Goal: Transaction & Acquisition: Purchase product/service

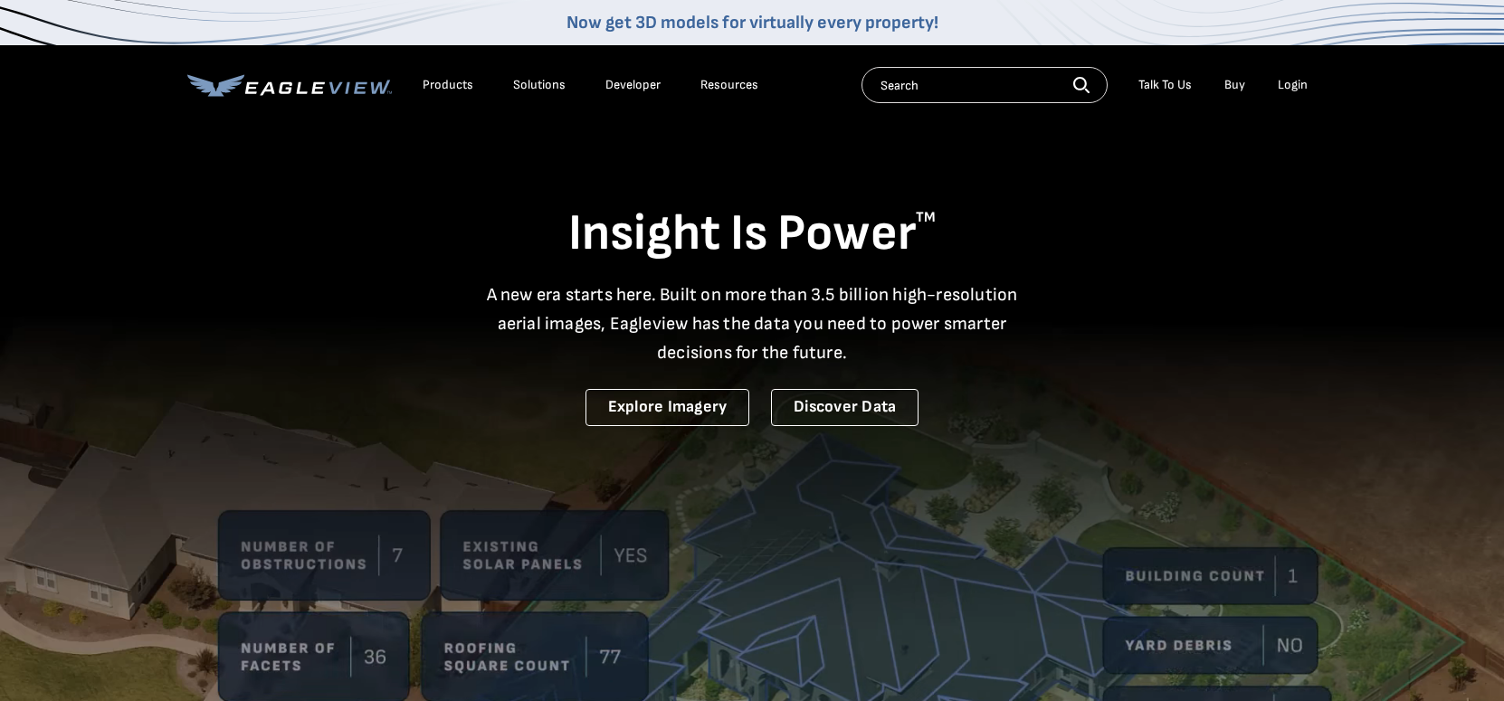
click at [1285, 91] on div "Login" at bounding box center [1293, 85] width 30 height 16
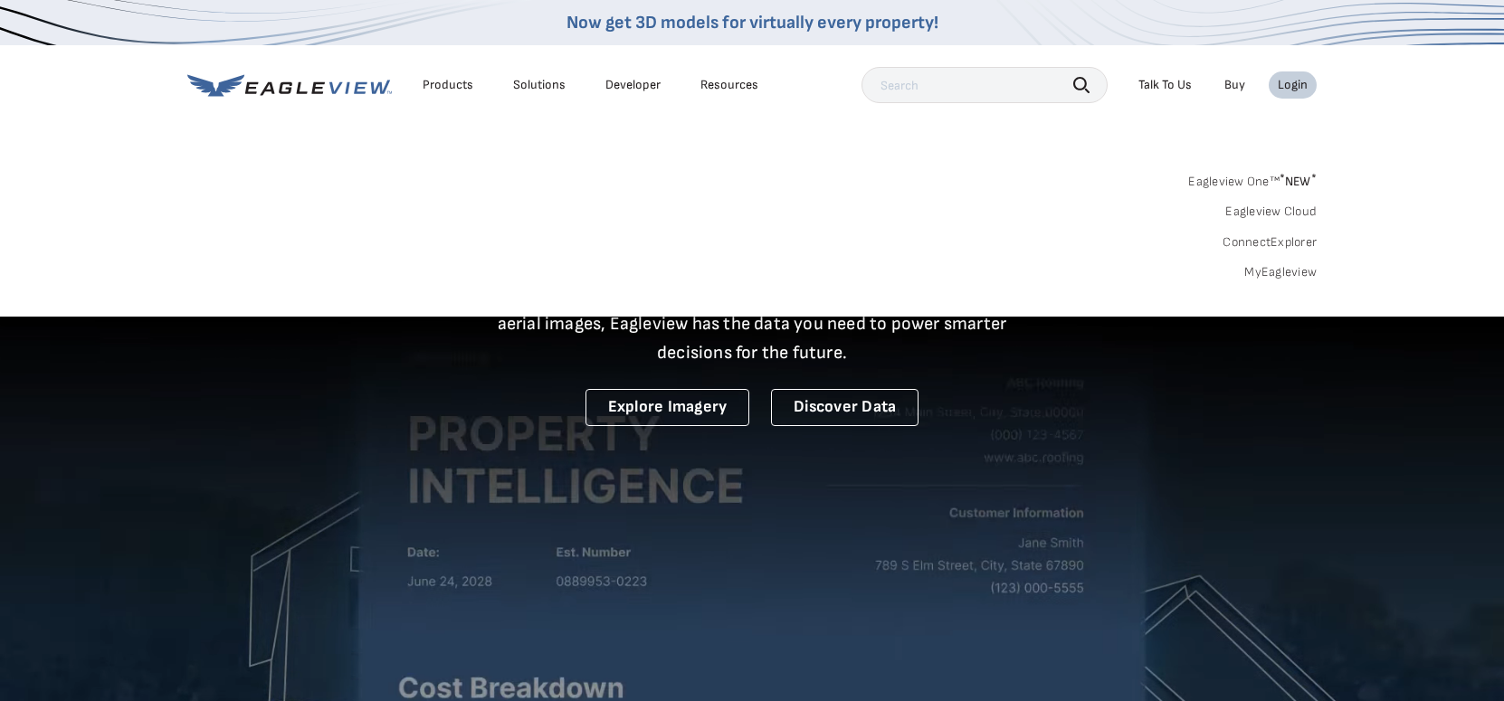
click at [1268, 273] on link "MyEagleview" at bounding box center [1280, 272] width 72 height 16
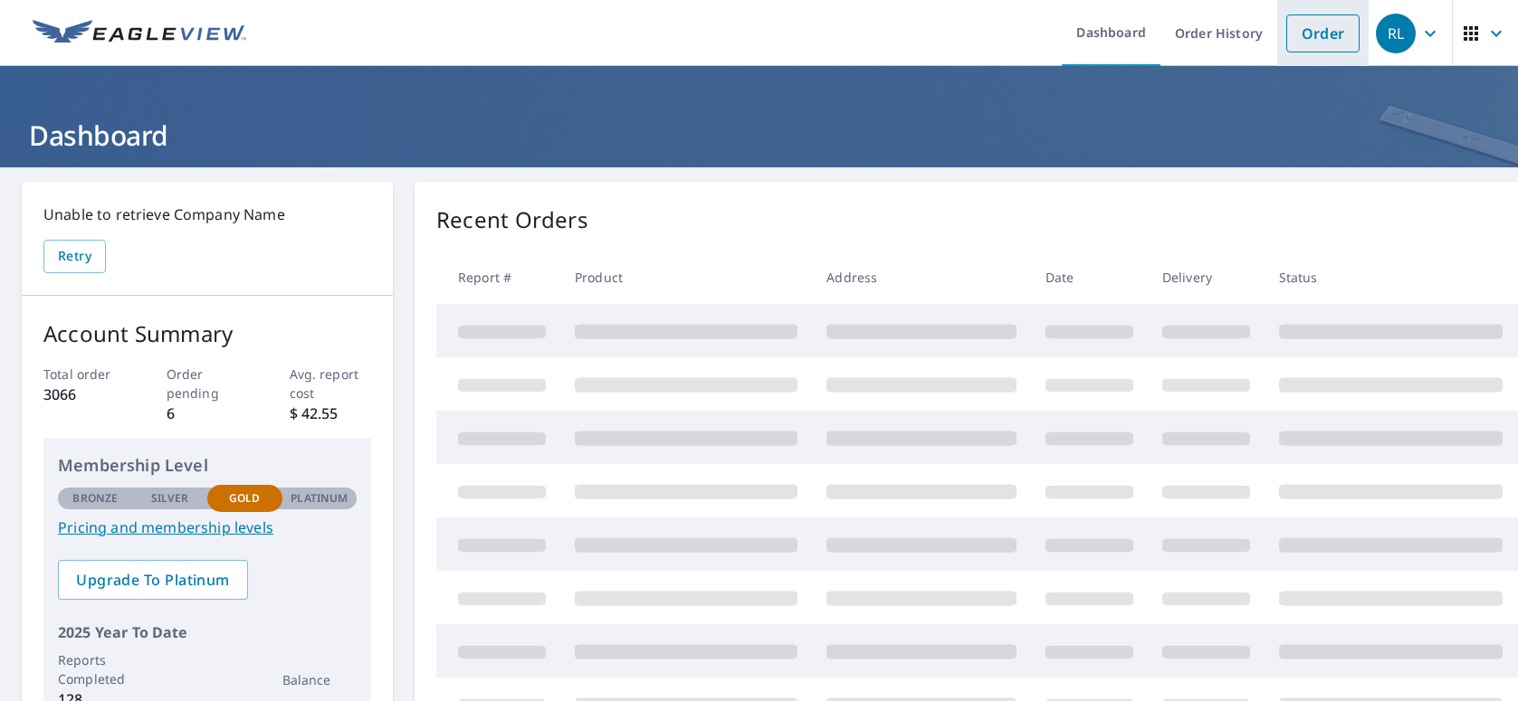
click at [1290, 28] on link "Order" at bounding box center [1322, 33] width 73 height 38
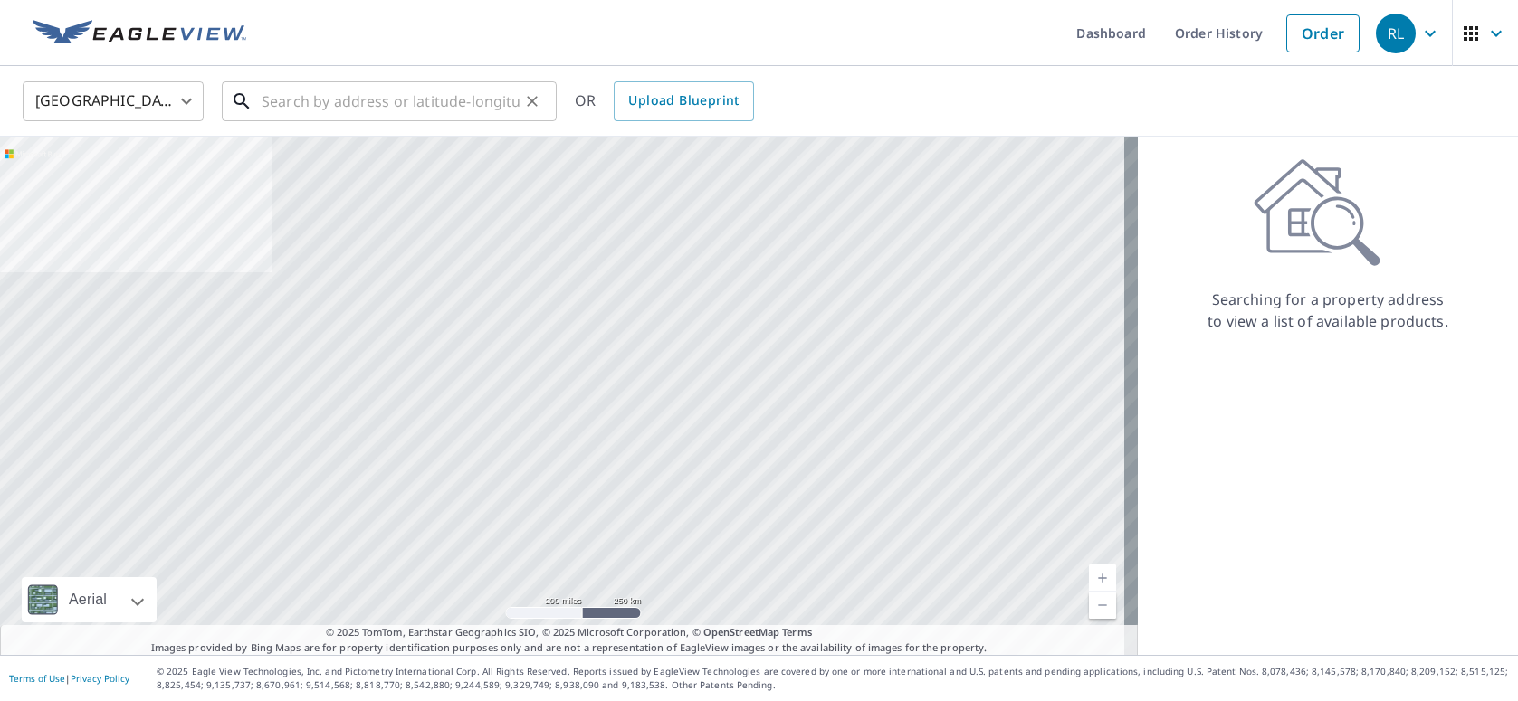
click at [433, 119] on input "text" at bounding box center [391, 101] width 258 height 51
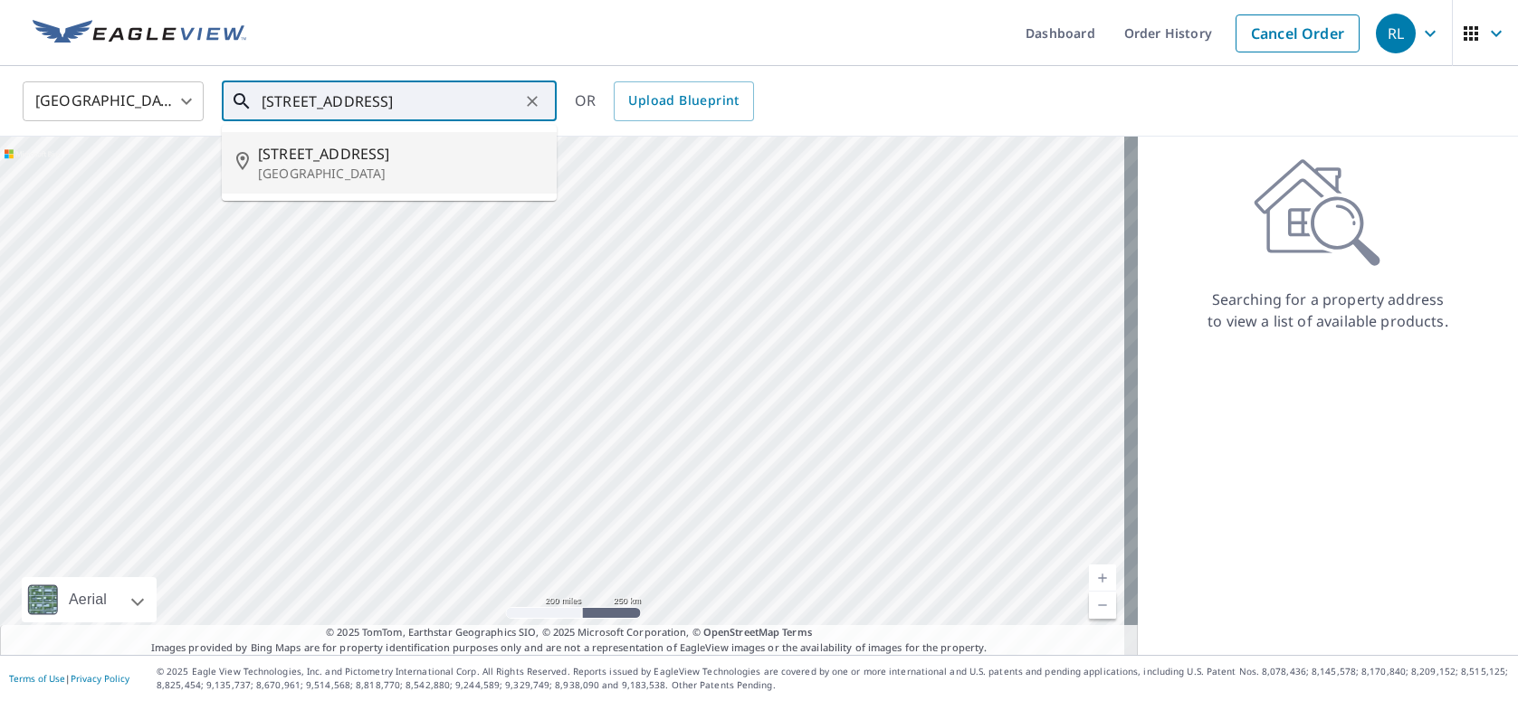
click at [405, 146] on span "[STREET_ADDRESS]" at bounding box center [400, 154] width 284 height 22
type input "[STREET_ADDRESS]"
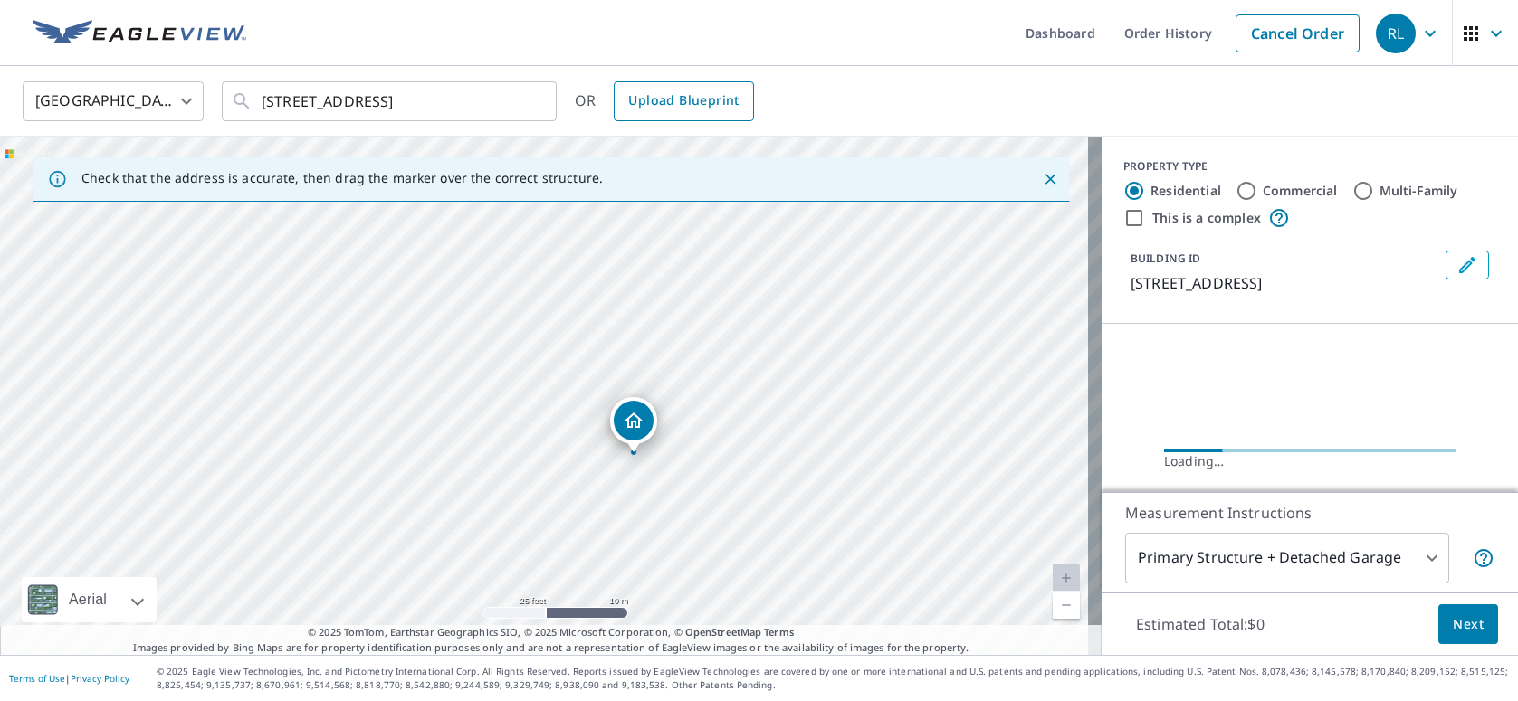
drag, startPoint x: 637, startPoint y: 289, endPoint x: 672, endPoint y: 106, distance: 186.0
click at [672, 106] on div "United States [GEOGRAPHIC_DATA] ​ [STREET_ADDRESS] ​ OR Upload Blueprint Check …" at bounding box center [759, 360] width 1518 height 589
click at [537, 170] on p "Check that the address is accurate, then drag the marker over the correct struc…" at bounding box center [341, 178] width 521 height 16
click at [529, 273] on div "[STREET_ADDRESS]" at bounding box center [550, 396] width 1101 height 519
drag, startPoint x: 651, startPoint y: 455, endPoint x: 675, endPoint y: 254, distance: 202.4
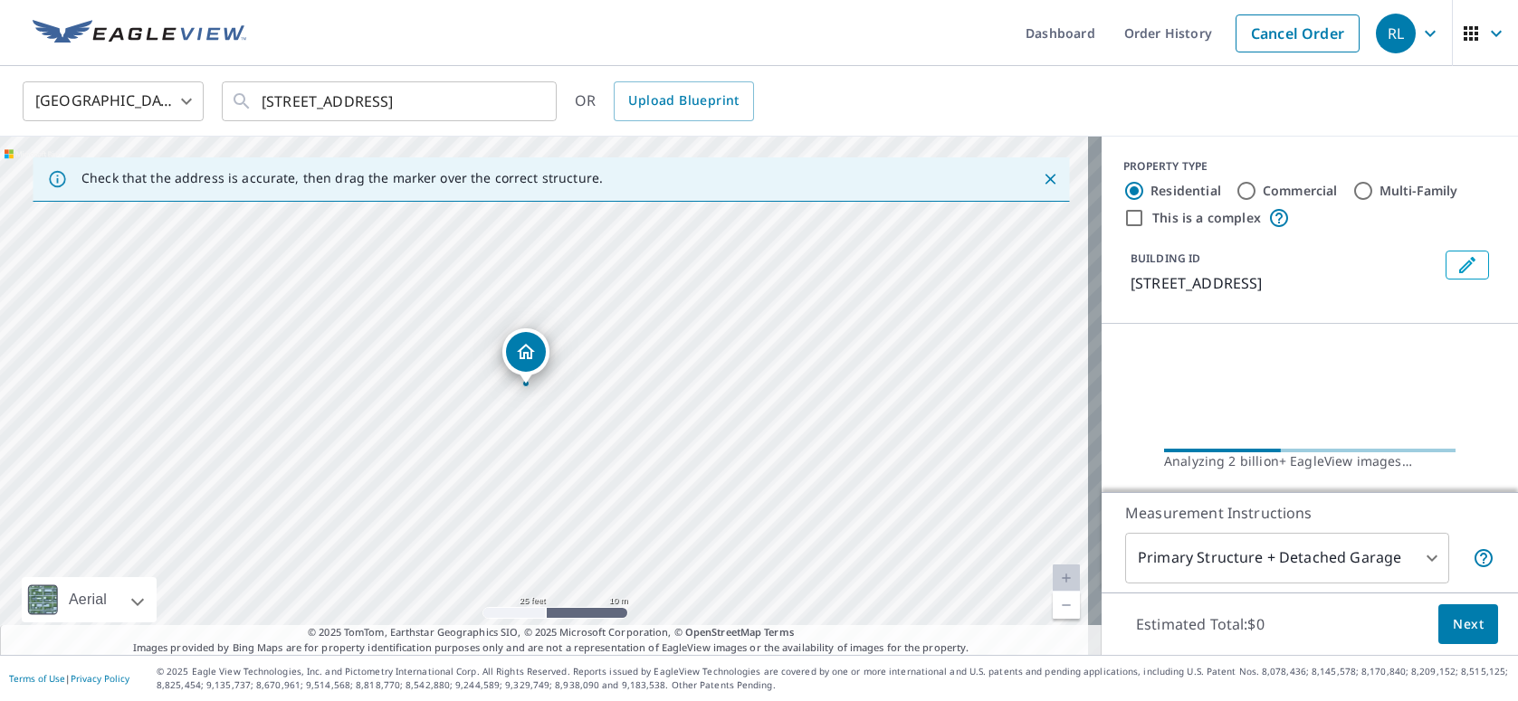
click at [675, 254] on div "16270 Timber Ln New Buffalo, MI 49117" at bounding box center [550, 396] width 1101 height 519
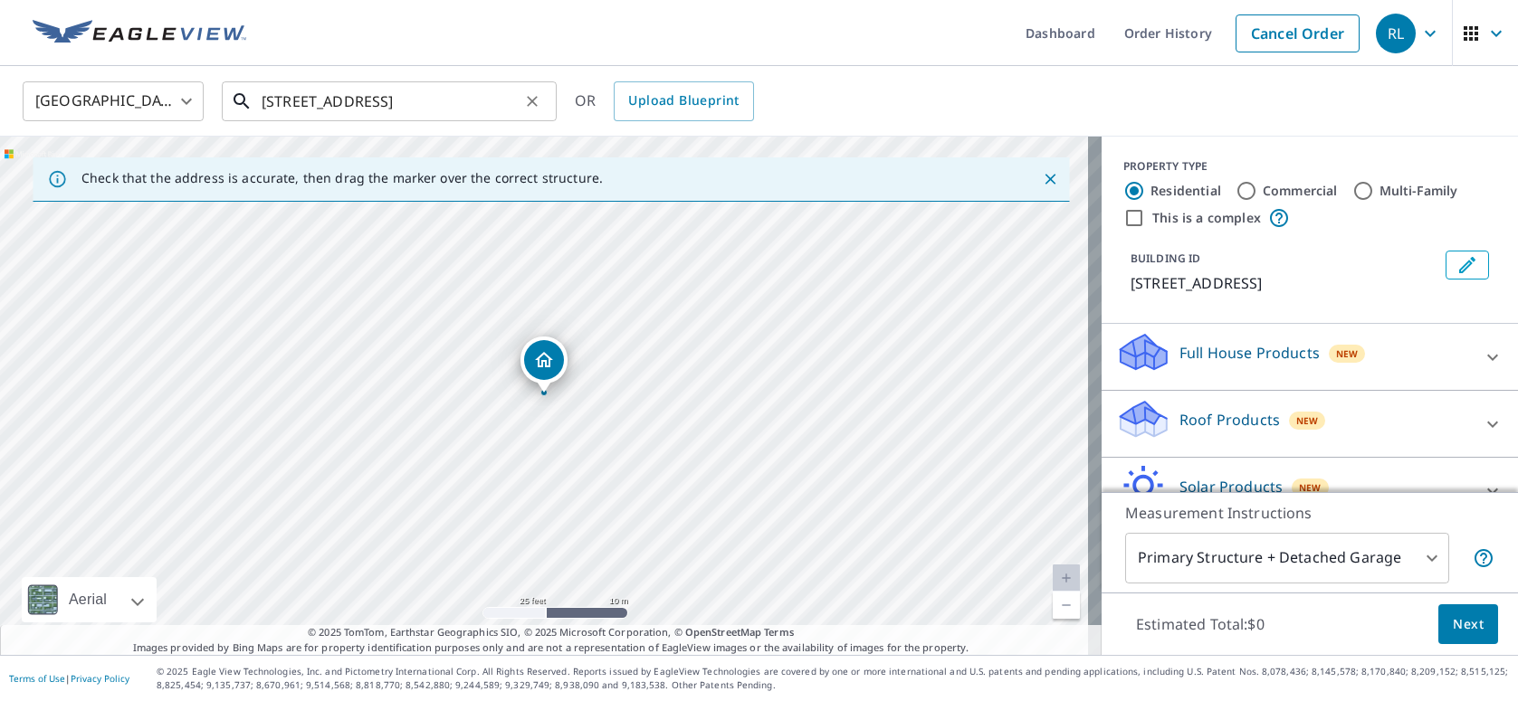
click at [481, 98] on input "16270 Timber Ln New Buffalo, MI 49117" at bounding box center [391, 101] width 258 height 51
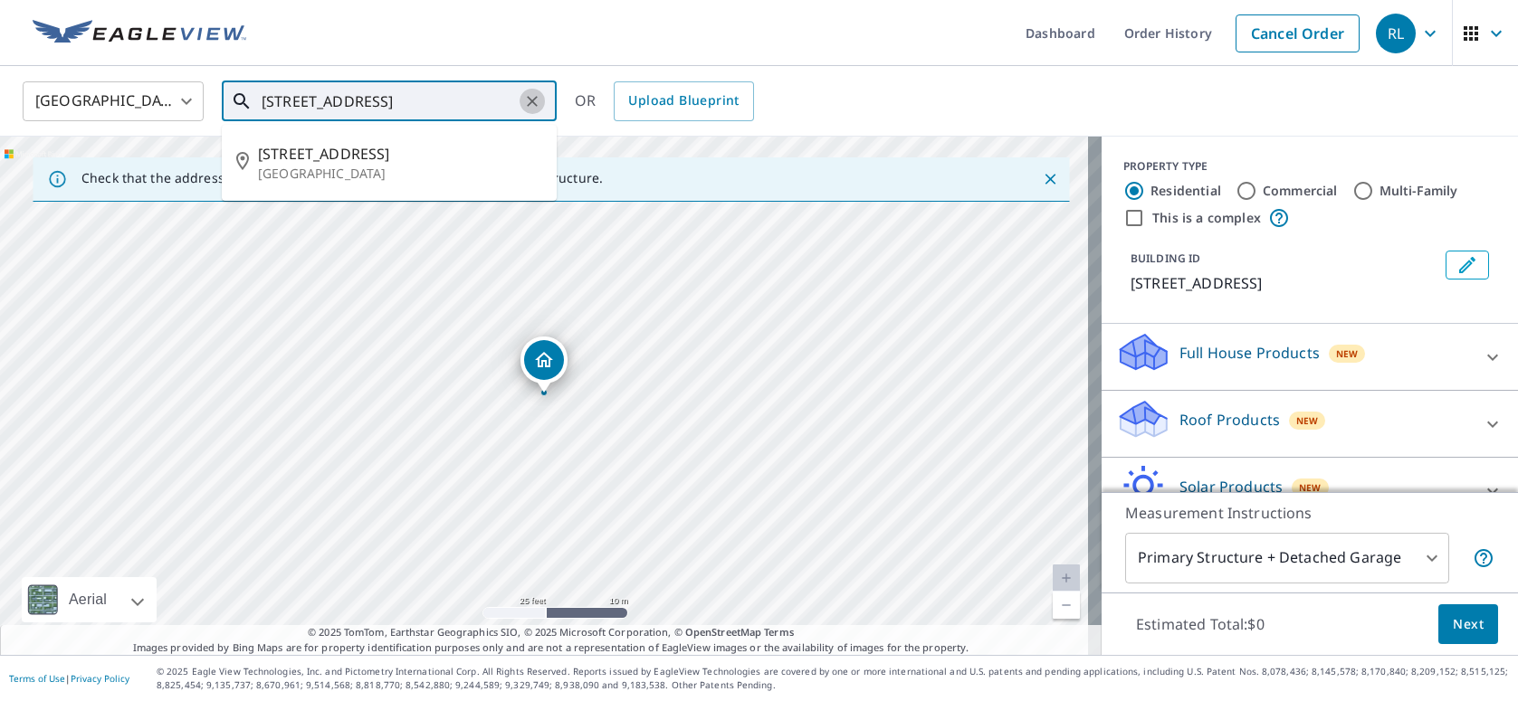
click at [529, 110] on button "Clear" at bounding box center [531, 101] width 25 height 25
click at [315, 171] on p "Portage, IN 46368" at bounding box center [400, 174] width 284 height 18
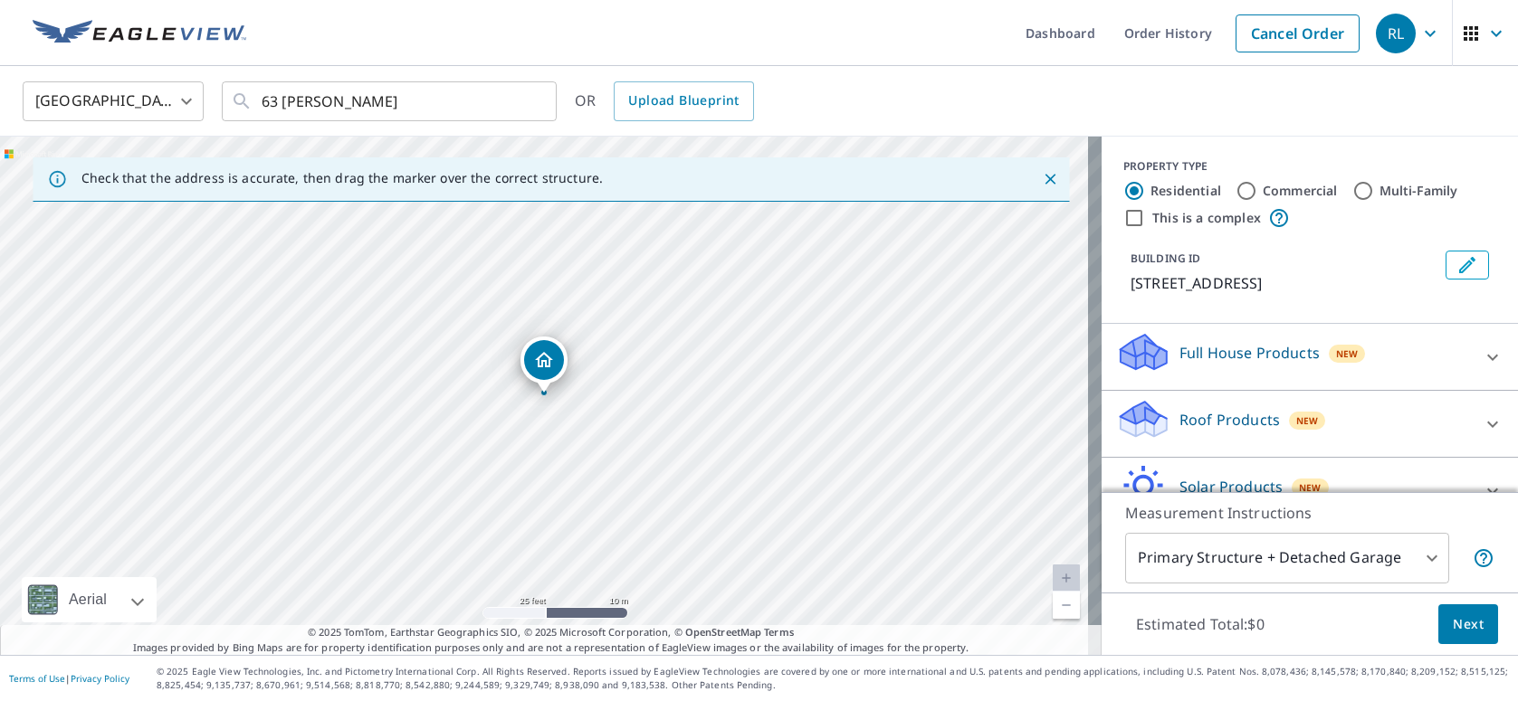
type input "63 Diana Rd Portage, IN 46368"
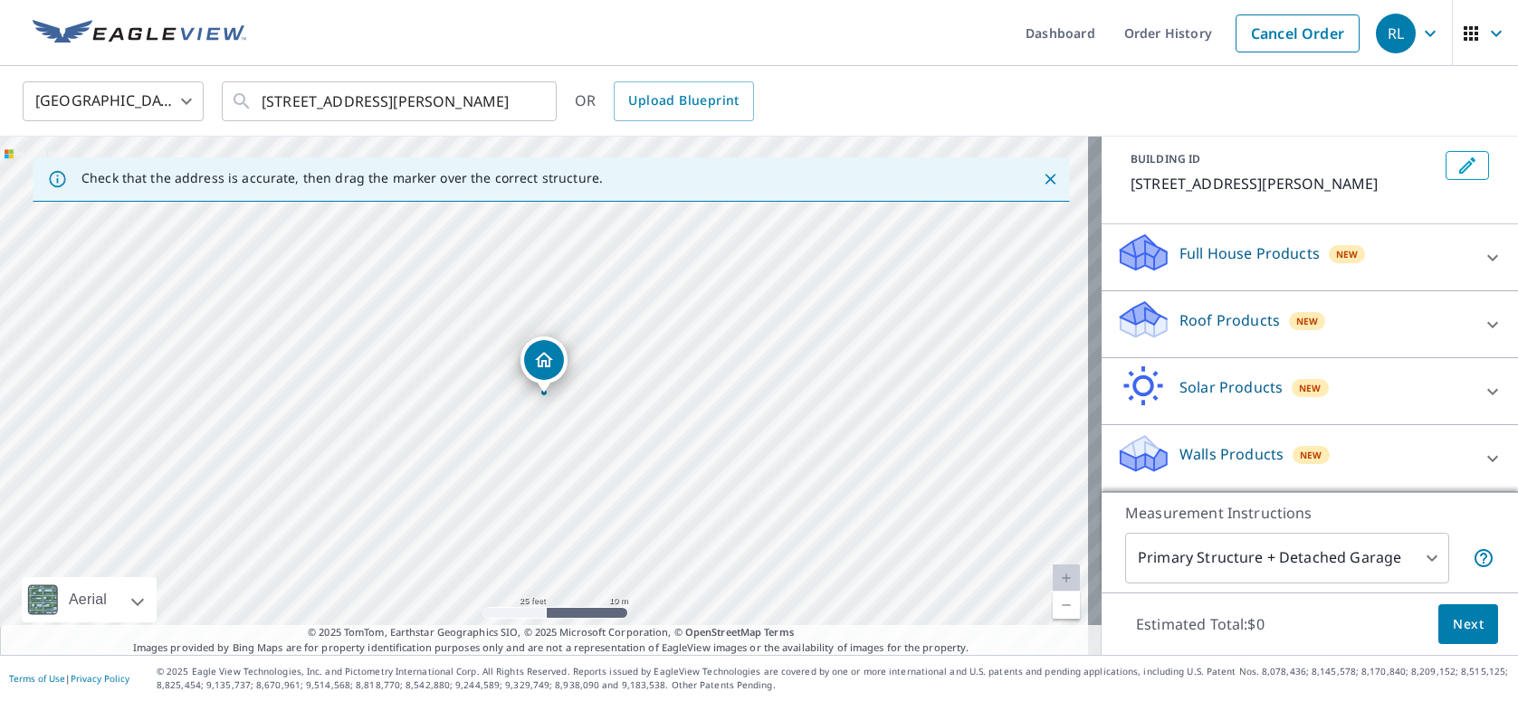
scroll to position [100, 0]
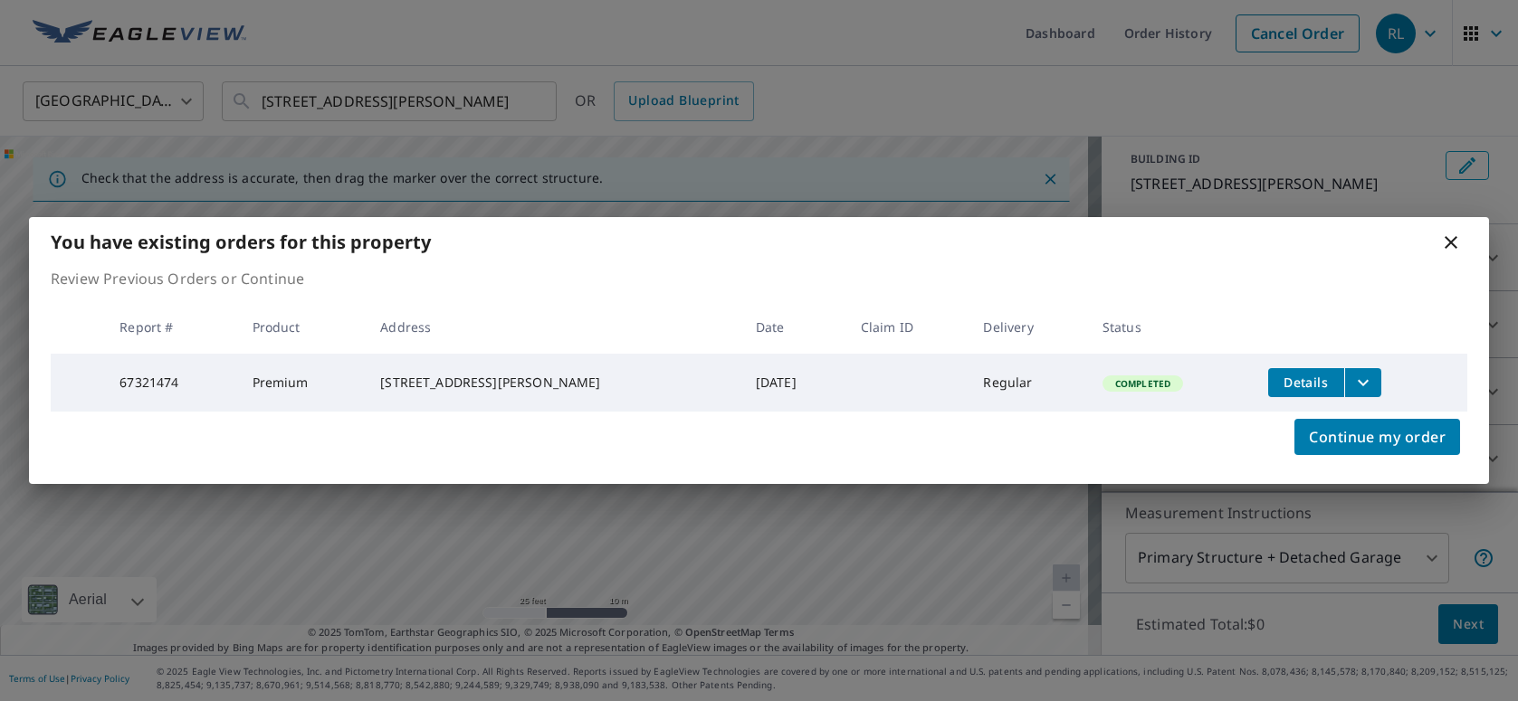
click at [1452, 246] on icon at bounding box center [1451, 243] width 22 height 22
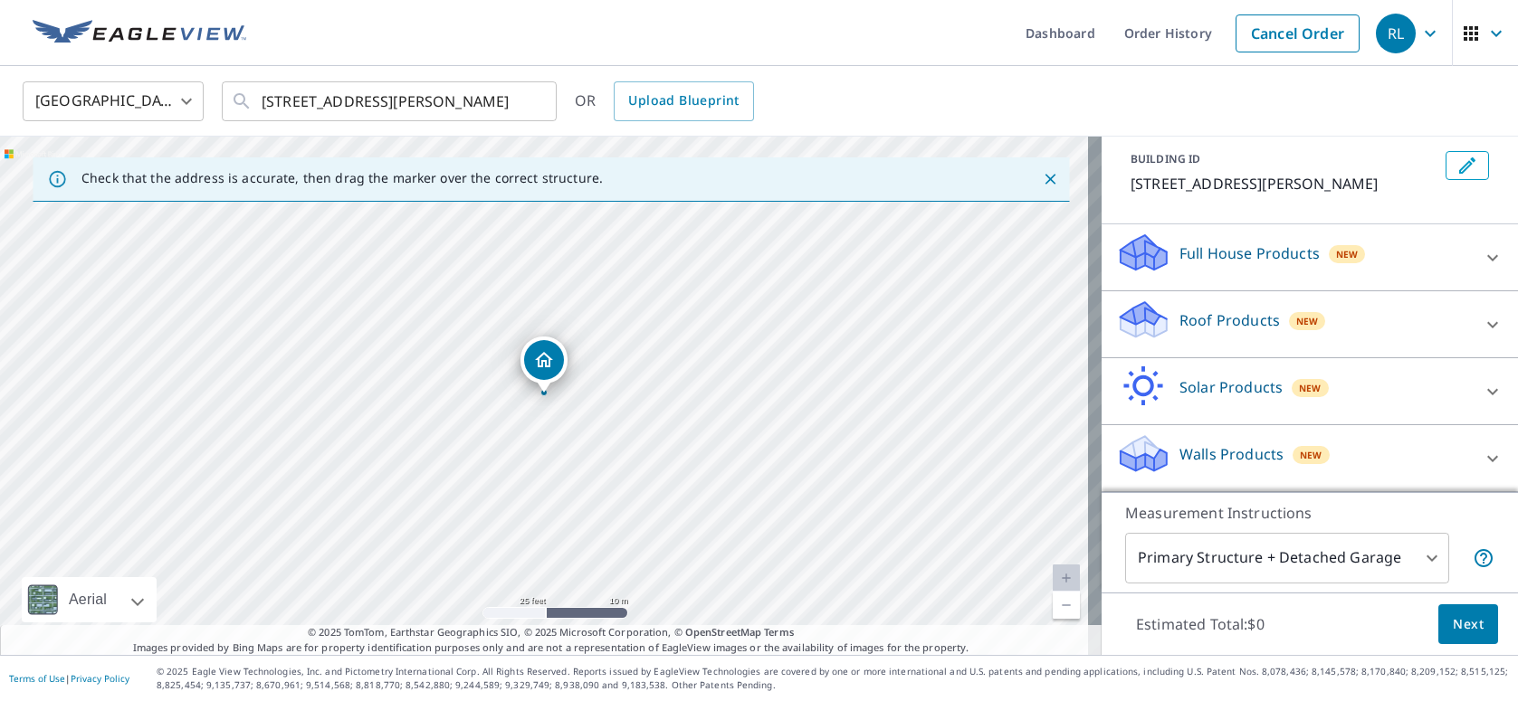
click at [1300, 453] on span "New" at bounding box center [1311, 455] width 23 height 14
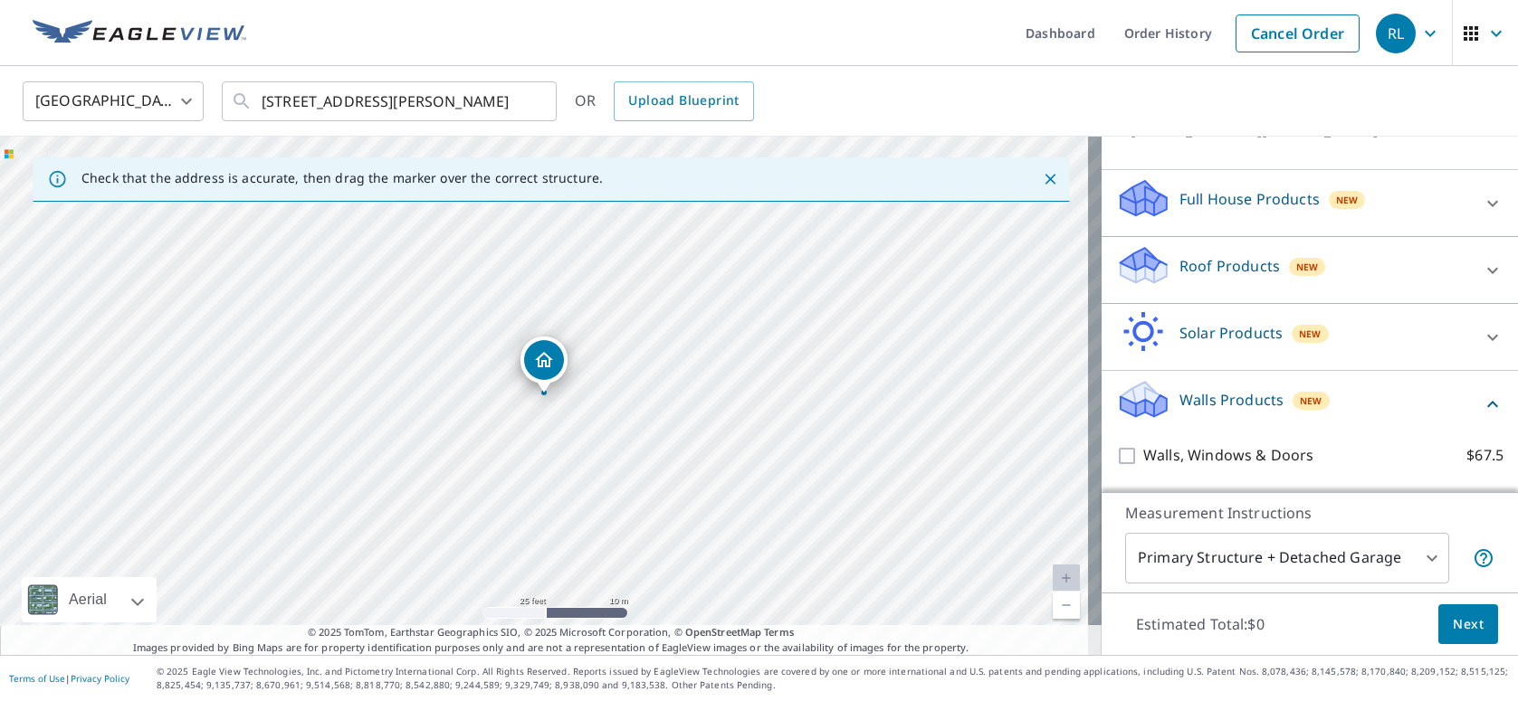
scroll to position [202, 0]
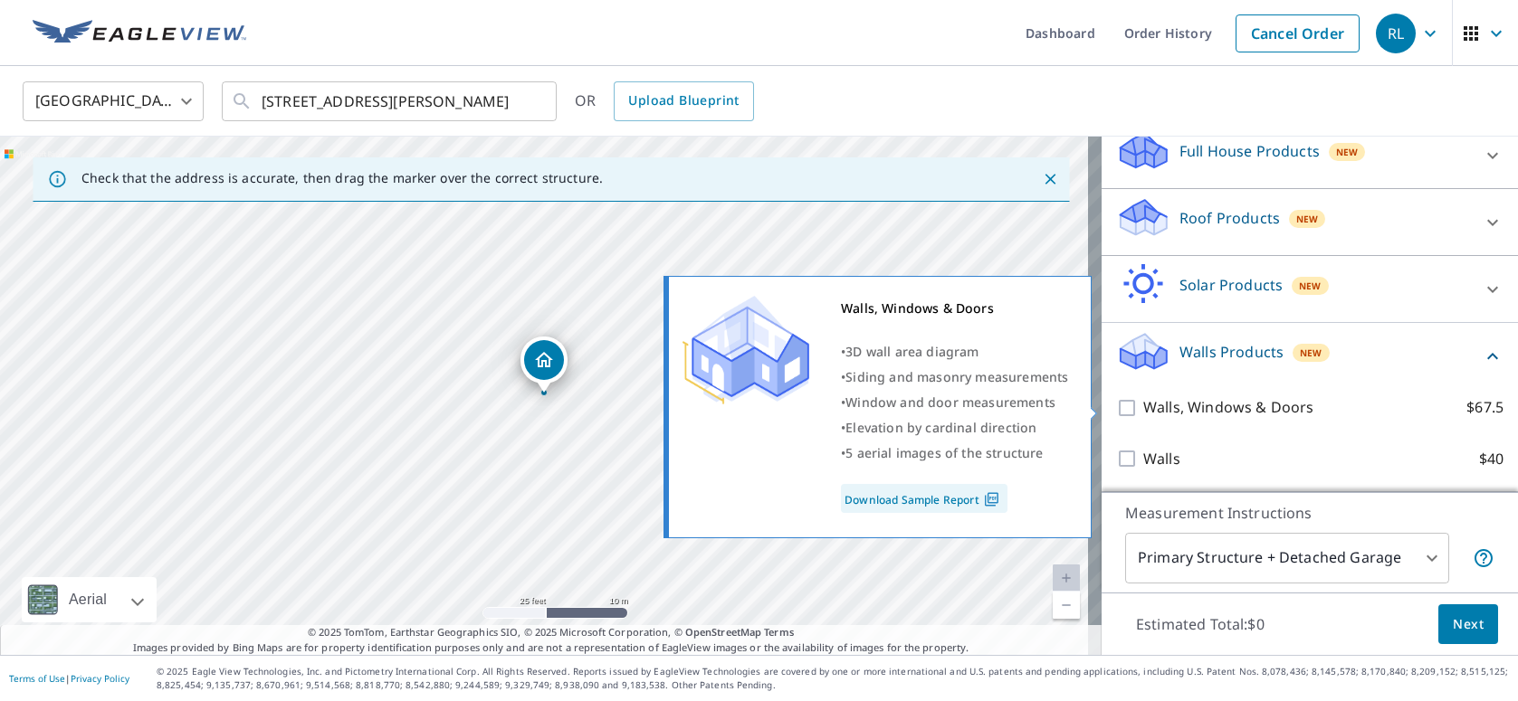
click at [1143, 406] on p "Walls, Windows & Doors" at bounding box center [1228, 407] width 170 height 23
click at [1143, 406] on input "Walls, Windows & Doors $67.5" at bounding box center [1129, 408] width 27 height 22
checkbox input "true"
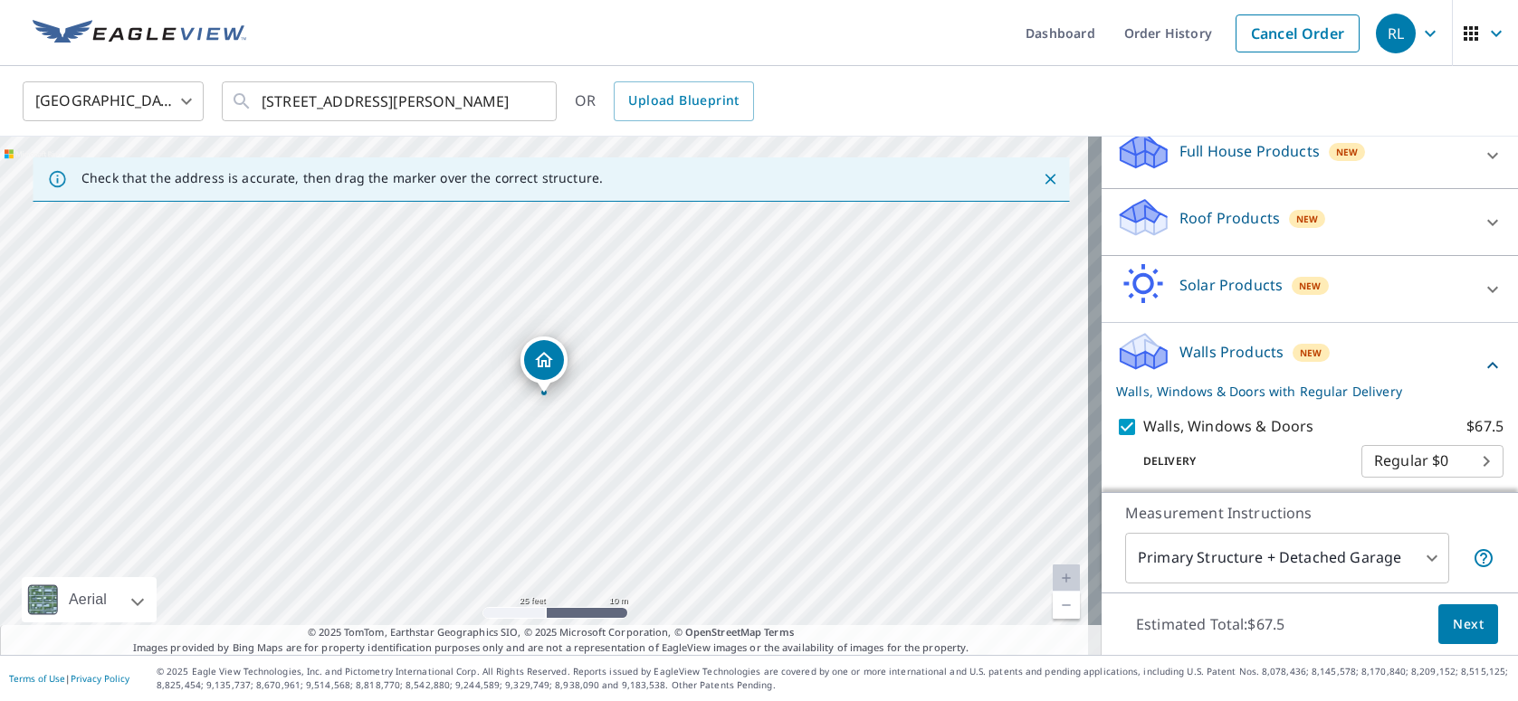
click at [1453, 622] on span "Next" at bounding box center [1468, 625] width 31 height 23
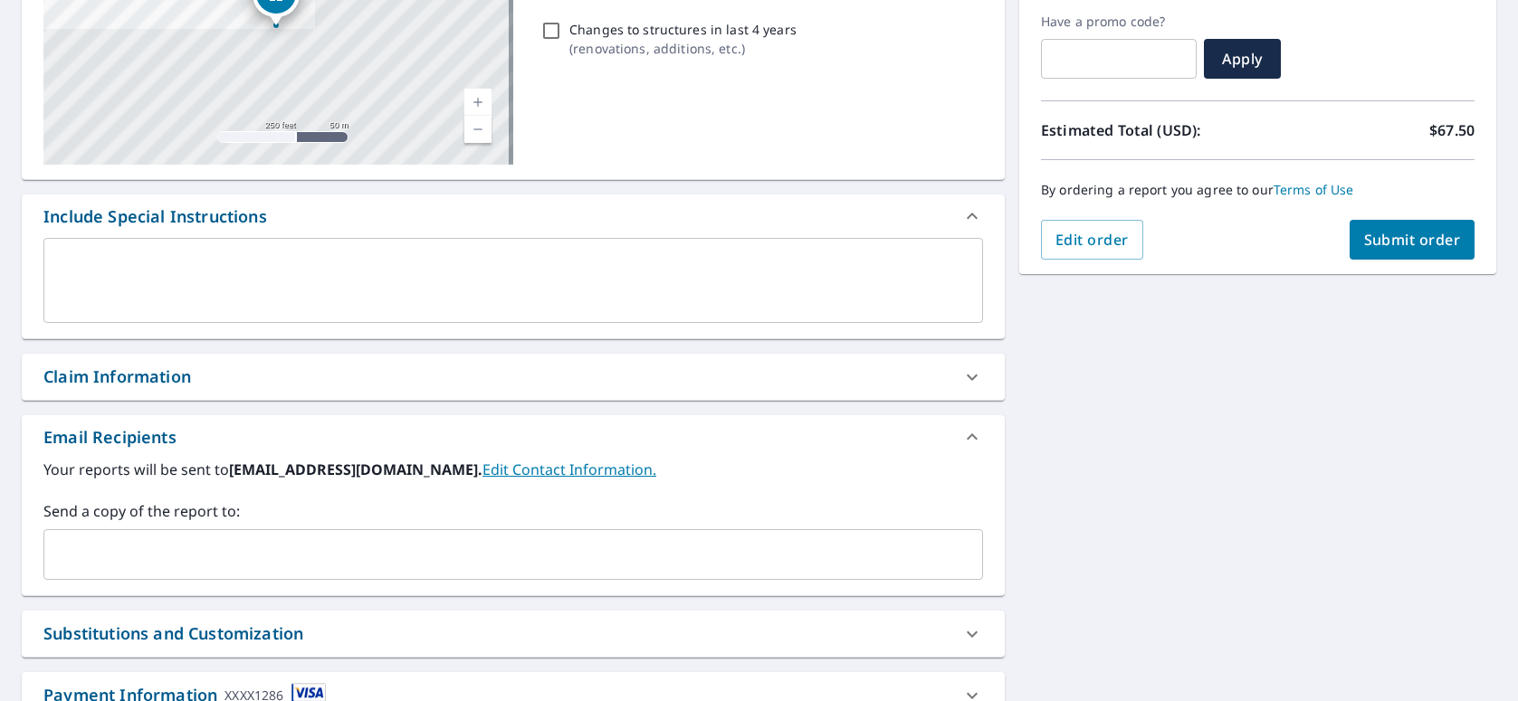
scroll to position [438, 0]
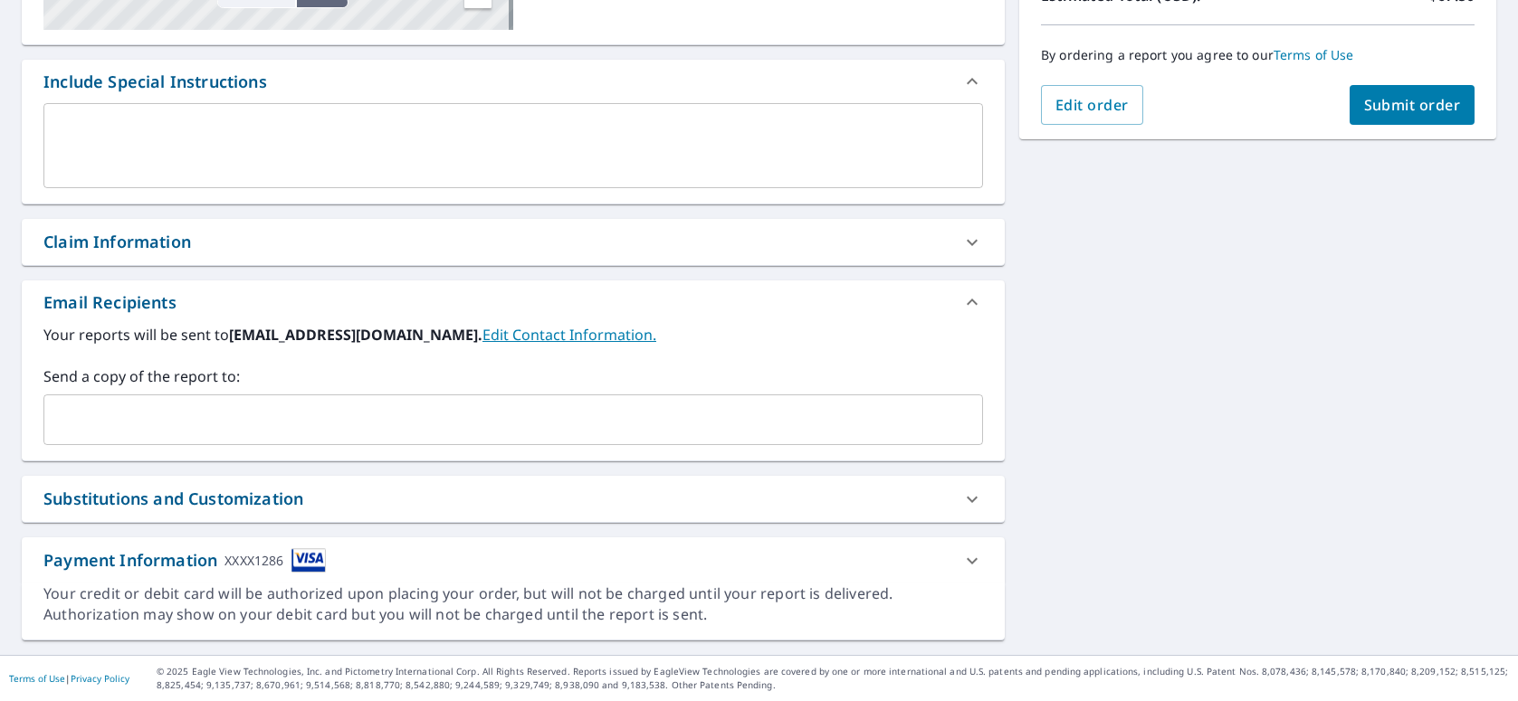
click at [167, 406] on input "text" at bounding box center [500, 420] width 896 height 34
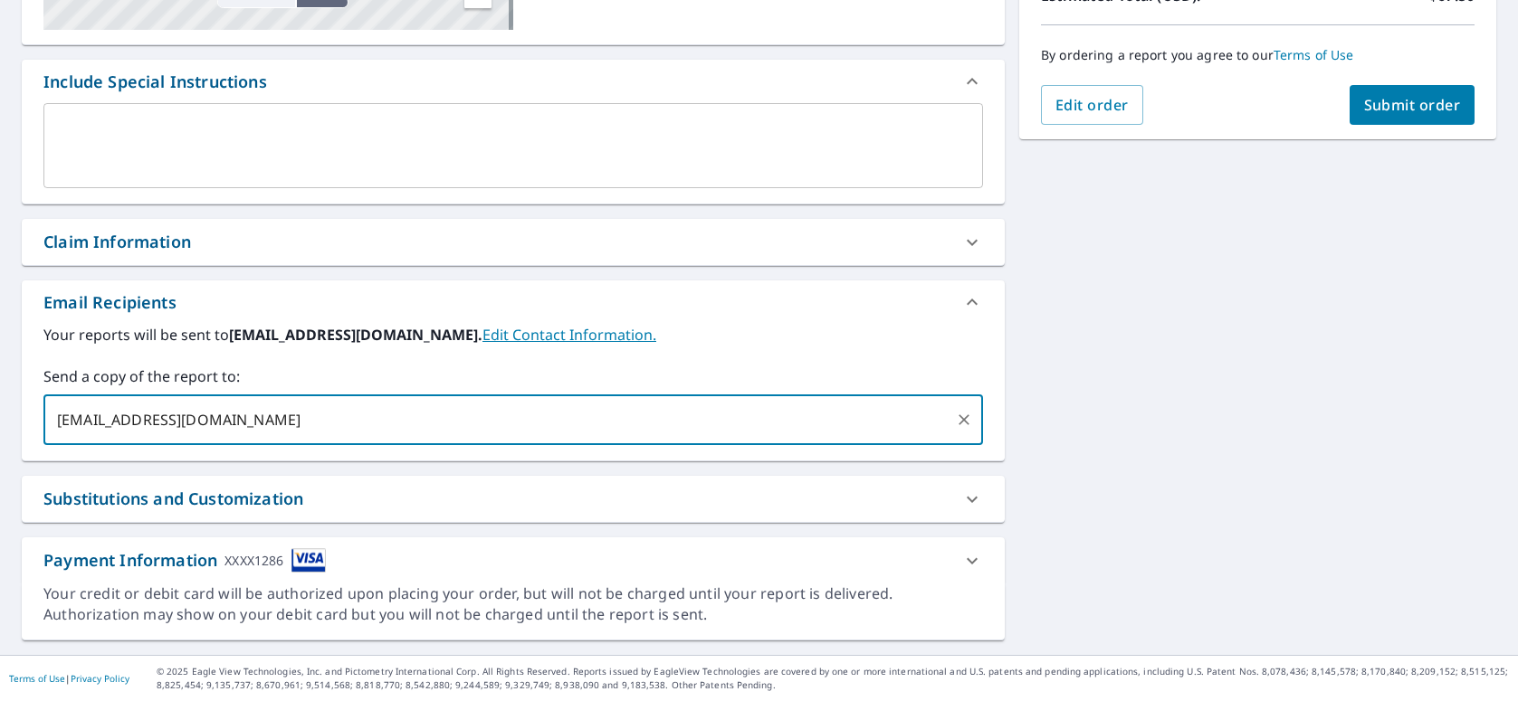
type input "kmwrlroofing@gmail.com"
click at [1400, 100] on span "Submit order" at bounding box center [1412, 105] width 97 height 20
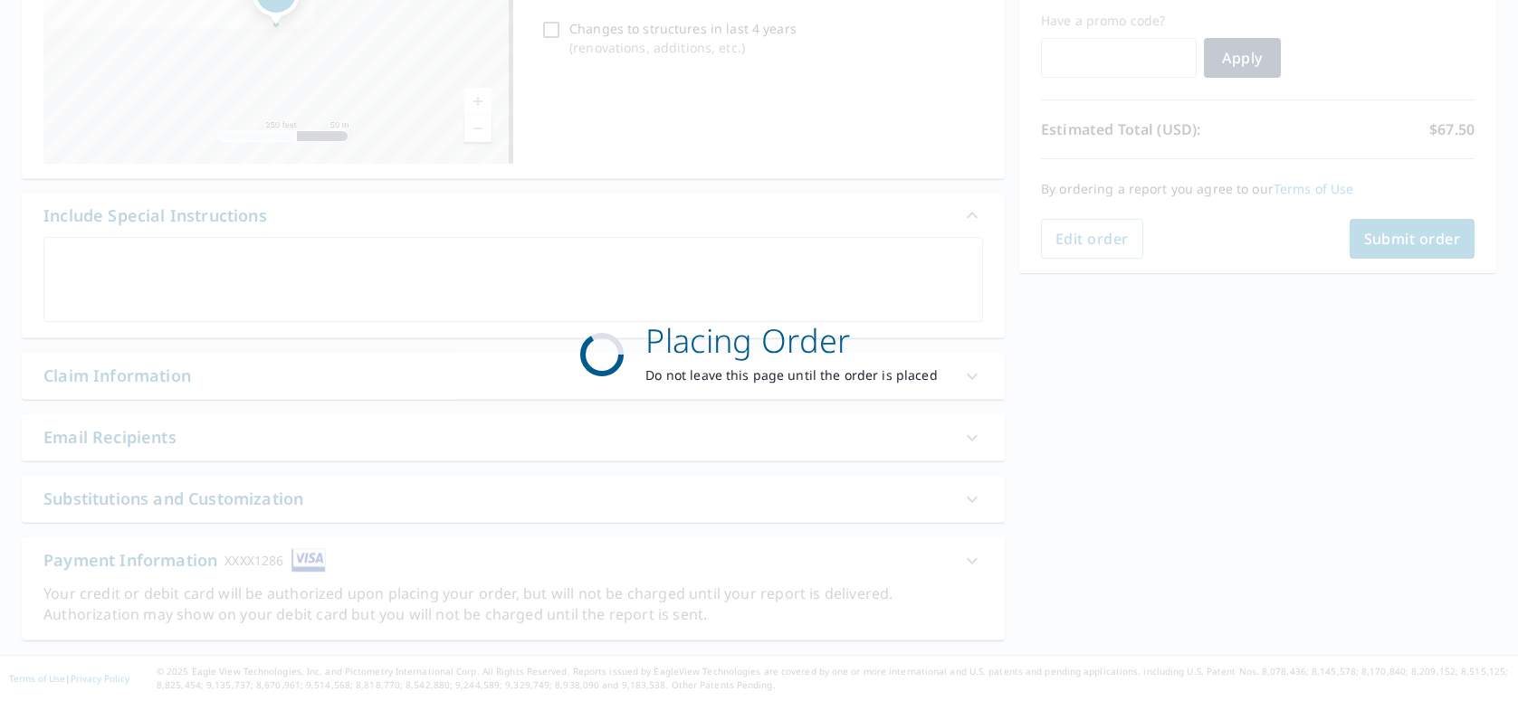
scroll to position [304, 0]
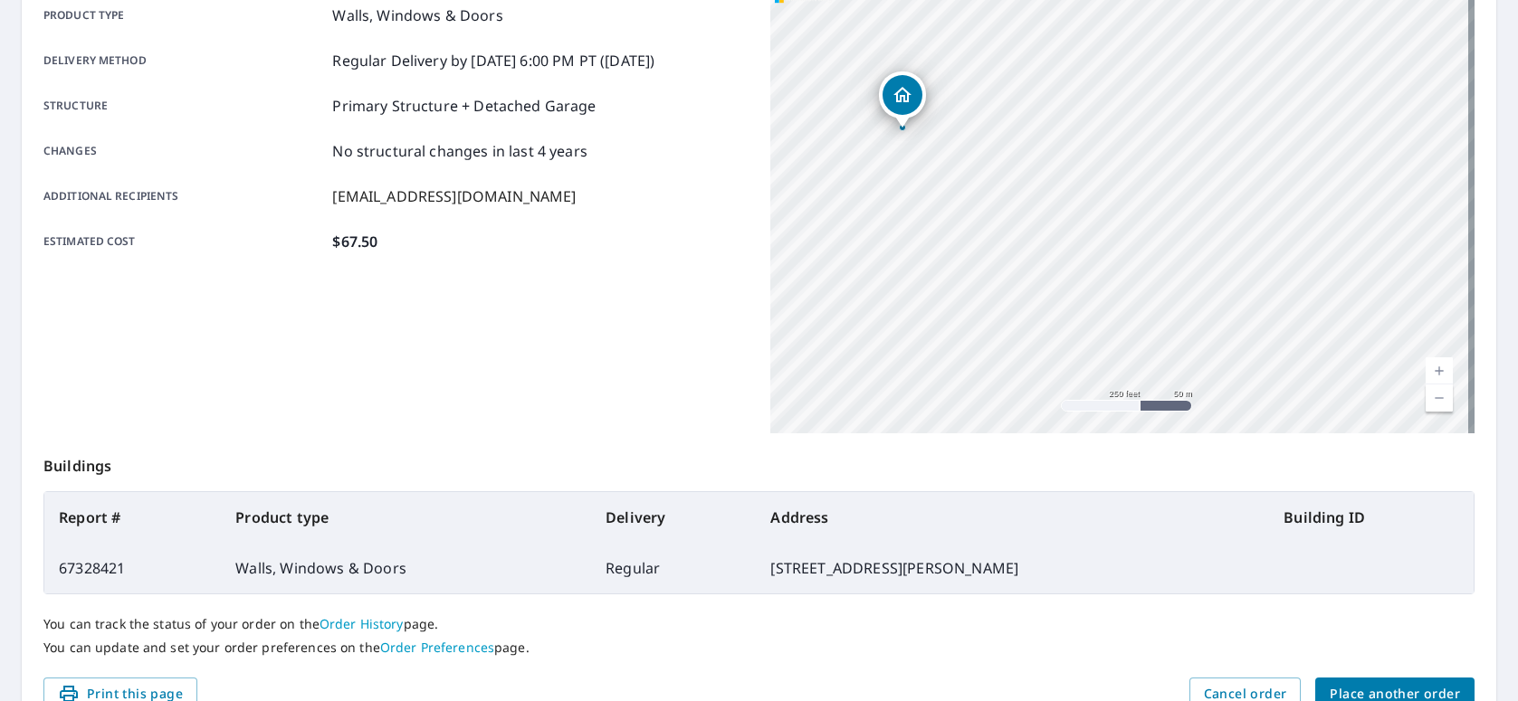
scroll to position [364, 0]
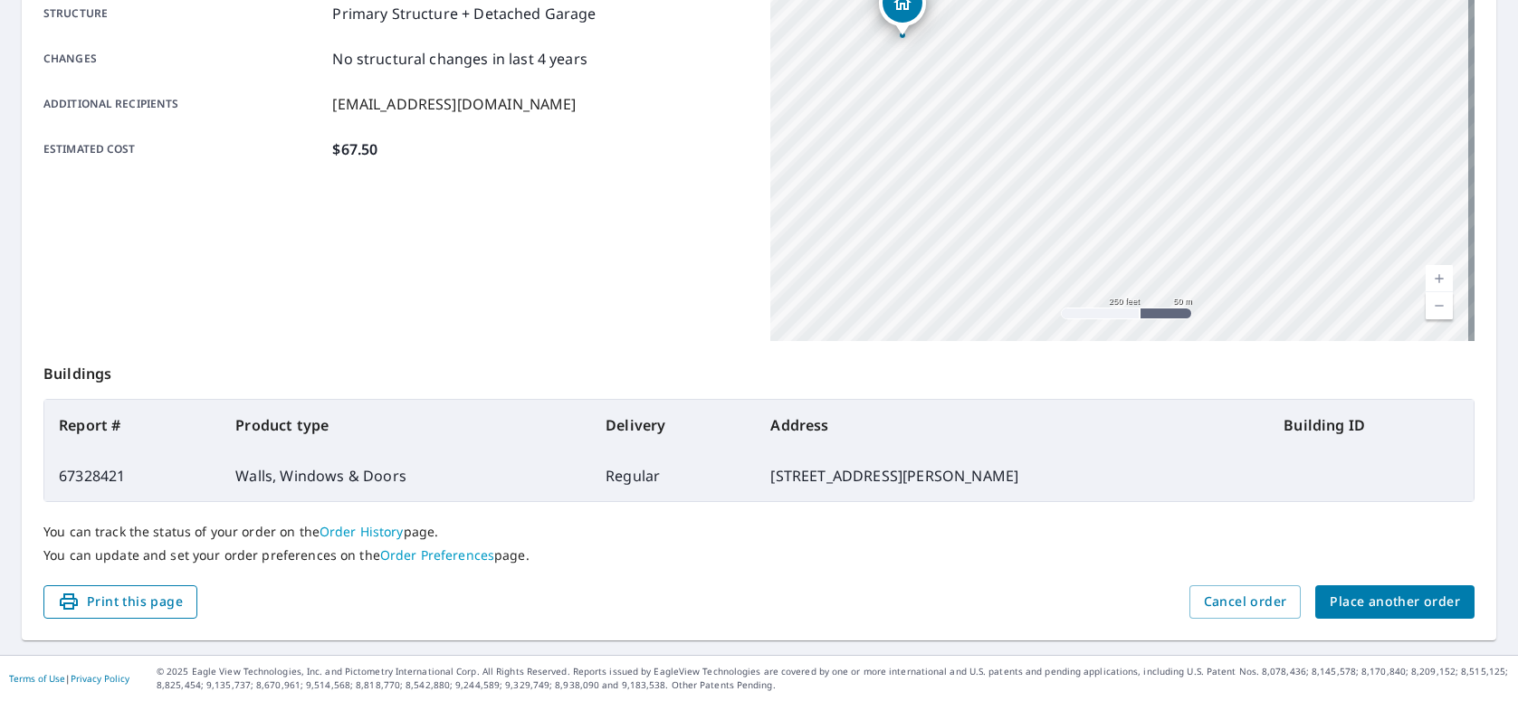
drag, startPoint x: 153, startPoint y: 595, endPoint x: 1232, endPoint y: 603, distance: 1078.8
click at [153, 596] on span "Print this page" at bounding box center [120, 602] width 125 height 23
click at [130, 610] on span "Print this page" at bounding box center [120, 602] width 125 height 23
drag, startPoint x: 177, startPoint y: 610, endPoint x: 1240, endPoint y: 607, distance: 1062.5
click at [177, 609] on span "Print this page" at bounding box center [120, 602] width 125 height 23
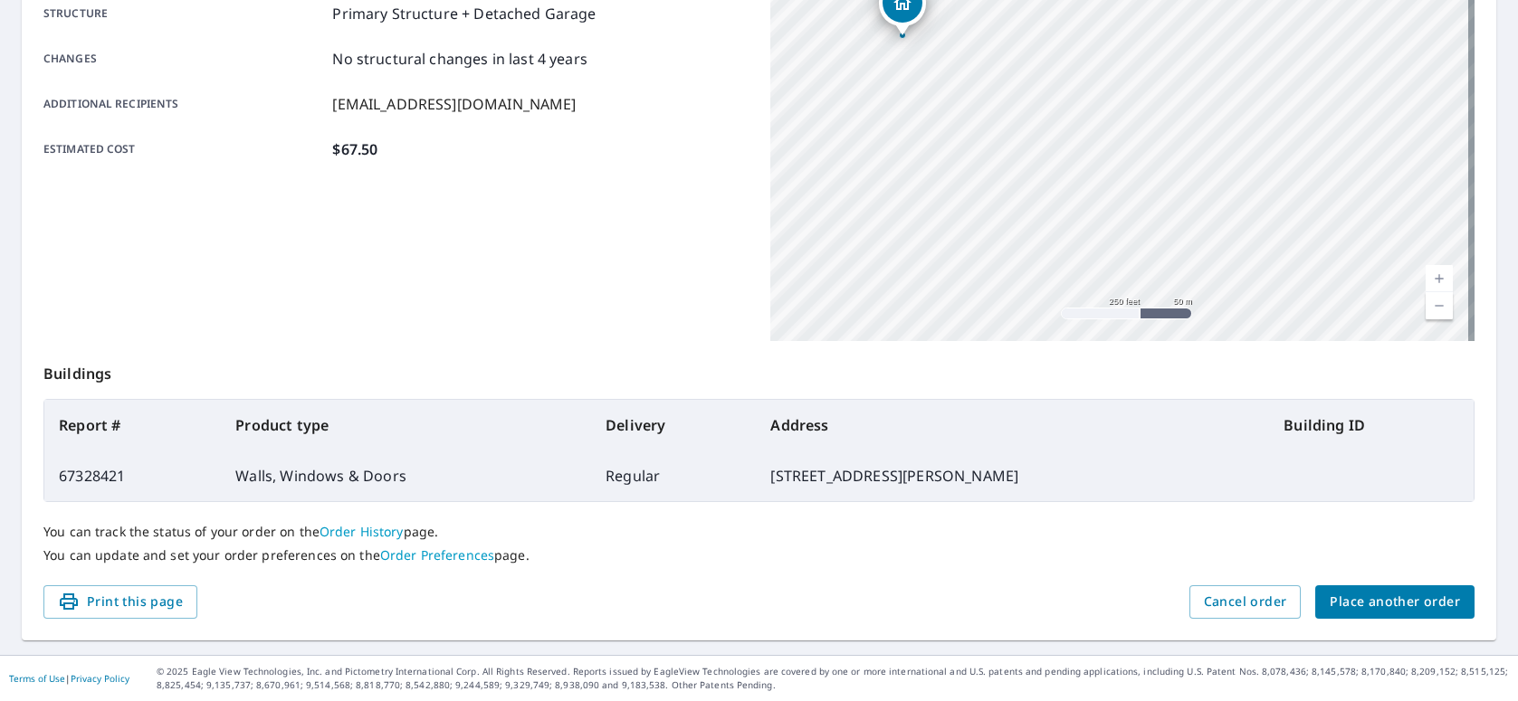
scroll to position [0, 0]
